Goal: Information Seeking & Learning: Learn about a topic

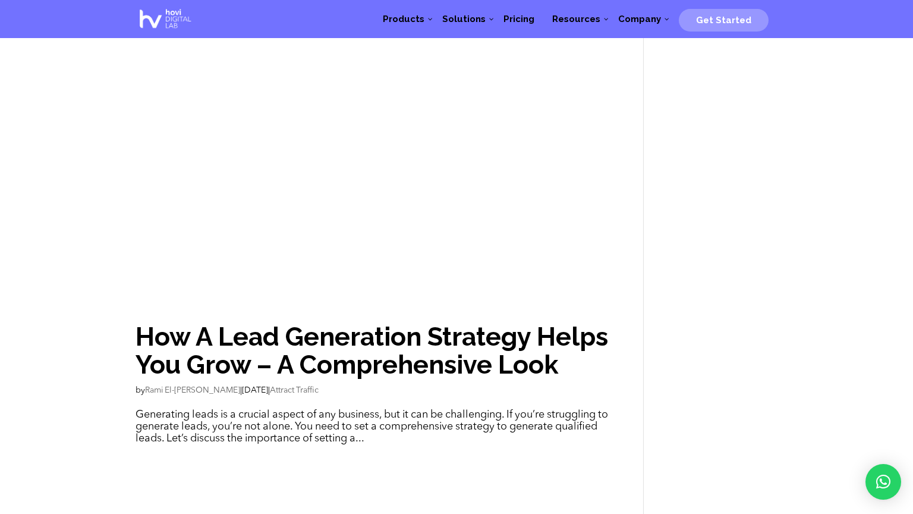
scroll to position [1466, 0]
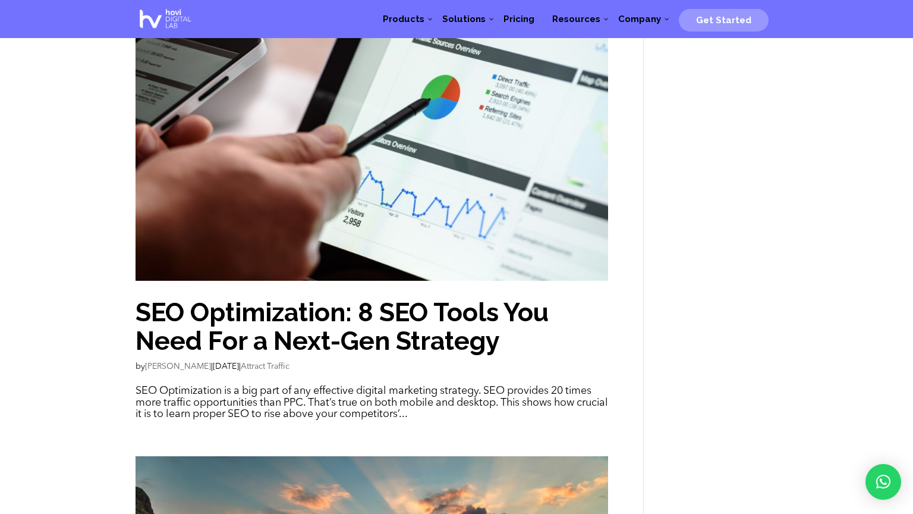
scroll to position [1955, 0]
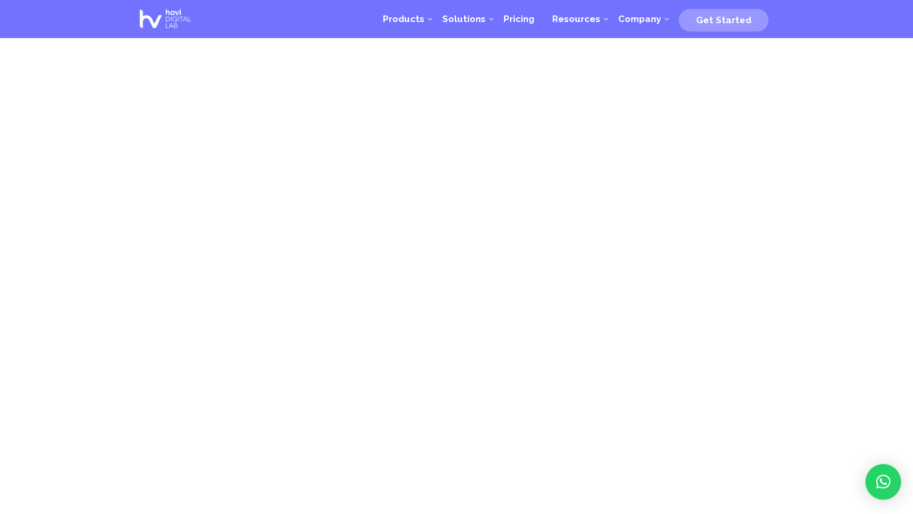
scroll to position [1955, 0]
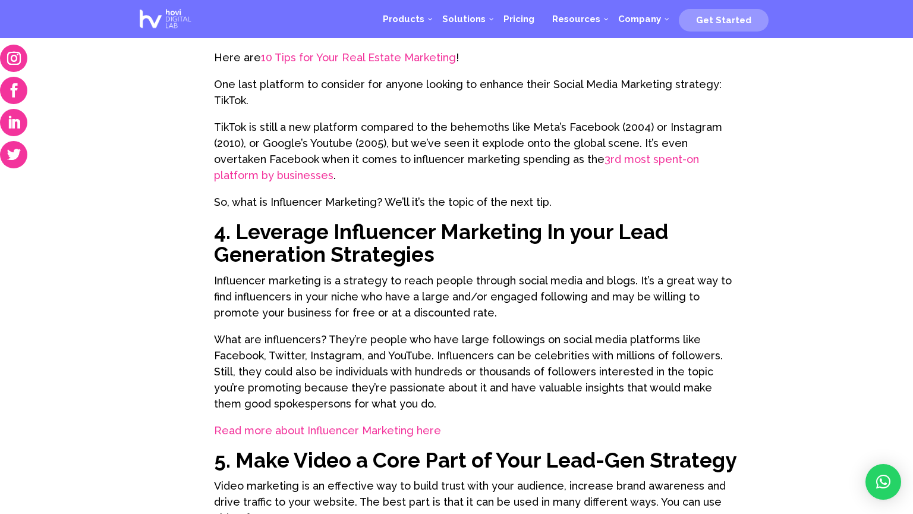
scroll to position [1955, 0]
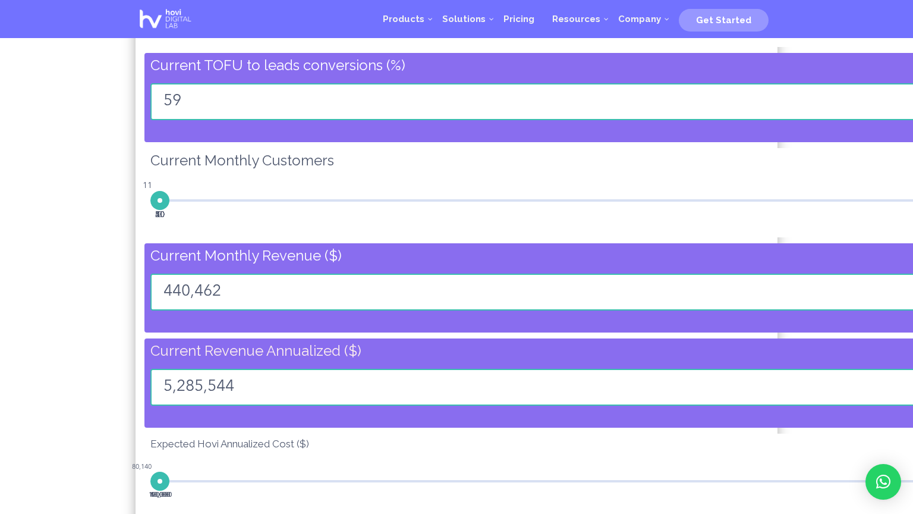
scroll to position [978, 0]
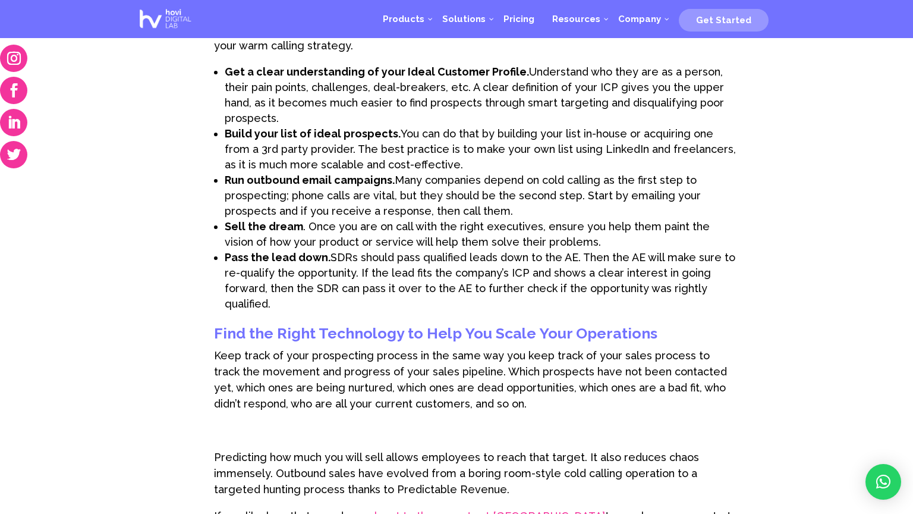
scroll to position [1955, 0]
